Goal: Task Accomplishment & Management: Manage account settings

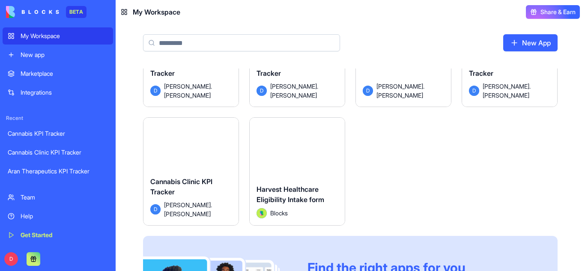
scroll to position [68, 0]
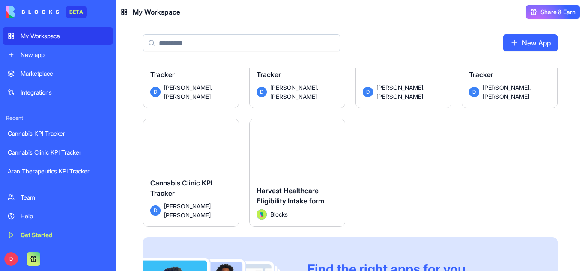
click at [229, 134] on html "BETA My Workspace New app Marketplace Integrations Recent Cannabis KPI Tracker …" at bounding box center [292, 135] width 585 height 271
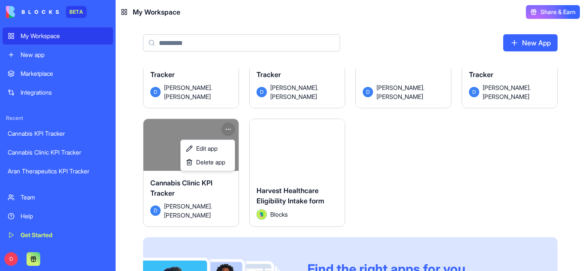
click at [502, 164] on html "BETA My Workspace New app Marketplace Integrations Recent Cannabis KPI Tracker …" at bounding box center [292, 135] width 585 height 271
click at [231, 131] on html "BETA My Workspace New app Marketplace Integrations Recent Cannabis KPI Tracker …" at bounding box center [292, 135] width 585 height 271
click at [208, 161] on span "Delete app" at bounding box center [210, 162] width 29 height 9
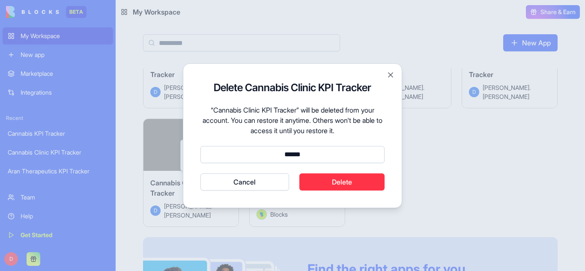
type input "******"
click at [316, 176] on button "Delete" at bounding box center [342, 181] width 86 height 17
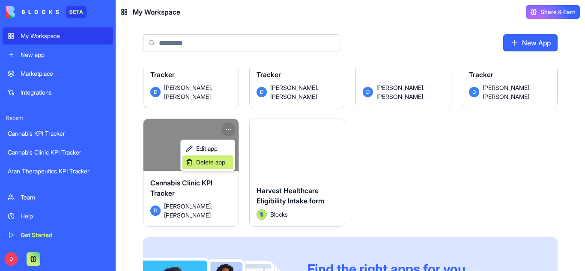
click at [216, 163] on span "Delete app" at bounding box center [210, 162] width 29 height 9
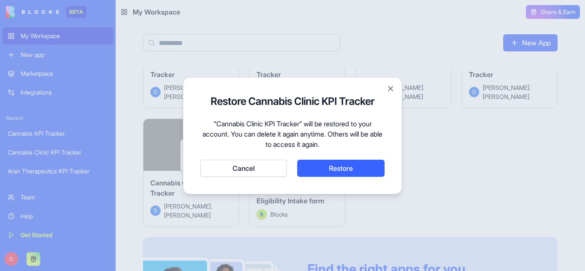
click at [259, 160] on button "Cancel" at bounding box center [243, 168] width 86 height 17
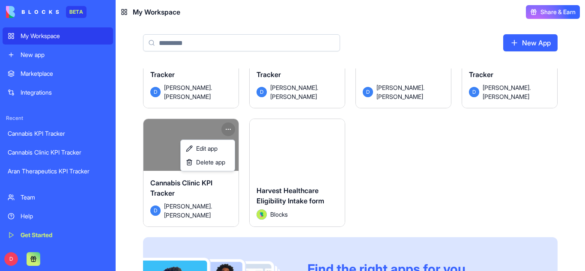
click at [413, 175] on html "BETA My Workspace New app Marketplace Integrations Recent Cannabis KPI Tracker …" at bounding box center [292, 135] width 585 height 271
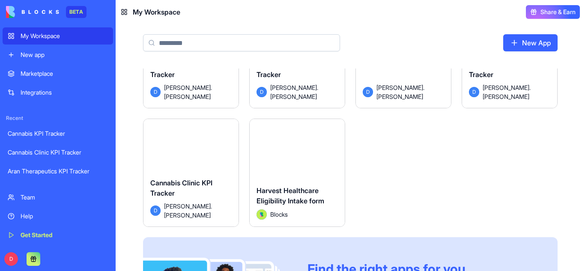
scroll to position [0, 0]
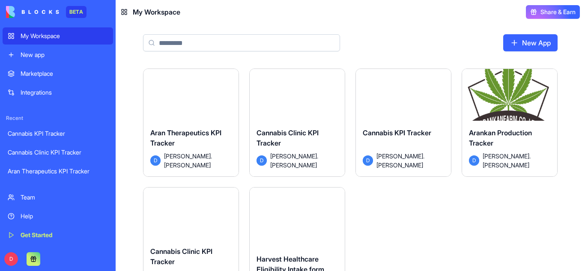
click at [439, 80] on html "BETA My Workspace New app Marketplace Integrations Recent Cannabis KPI Tracker …" at bounding box center [292, 135] width 585 height 271
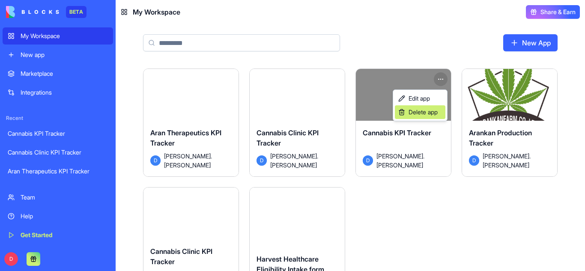
click at [428, 114] on span "Delete app" at bounding box center [422, 112] width 29 height 9
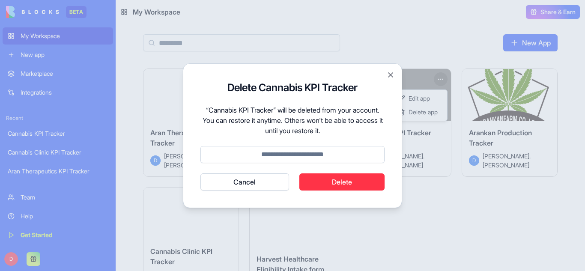
click at [316, 159] on input at bounding box center [292, 154] width 184 height 17
type input "******"
click at [352, 181] on button "Delete" at bounding box center [342, 181] width 86 height 17
